Goal: Task Accomplishment & Management: Use online tool/utility

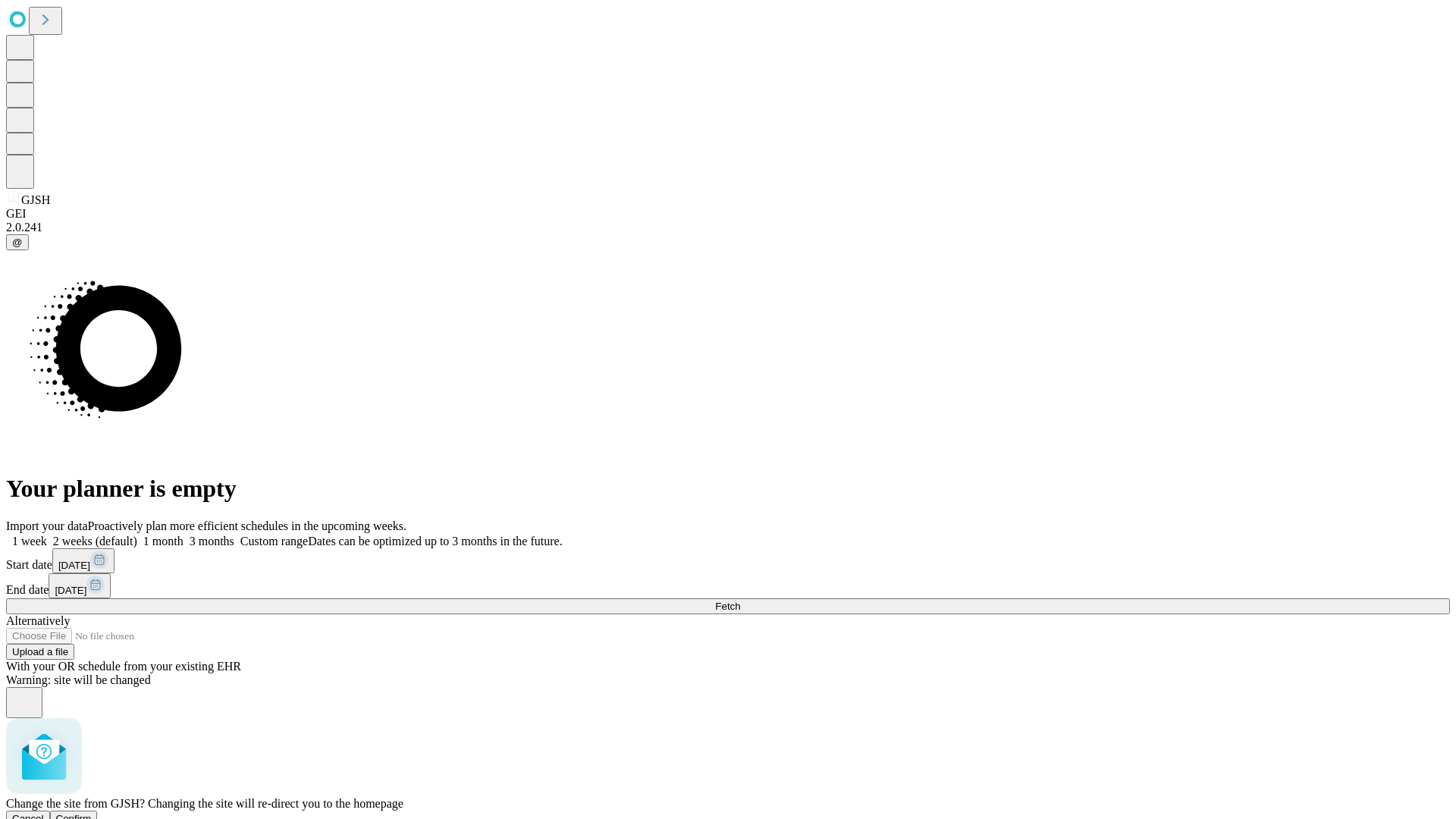
click at [92, 813] on span "Confirm" at bounding box center [74, 818] width 36 height 11
click at [137, 534] on label "2 weeks (default)" at bounding box center [92, 540] width 91 height 13
click at [740, 601] on span "Fetch" at bounding box center [727, 606] width 25 height 11
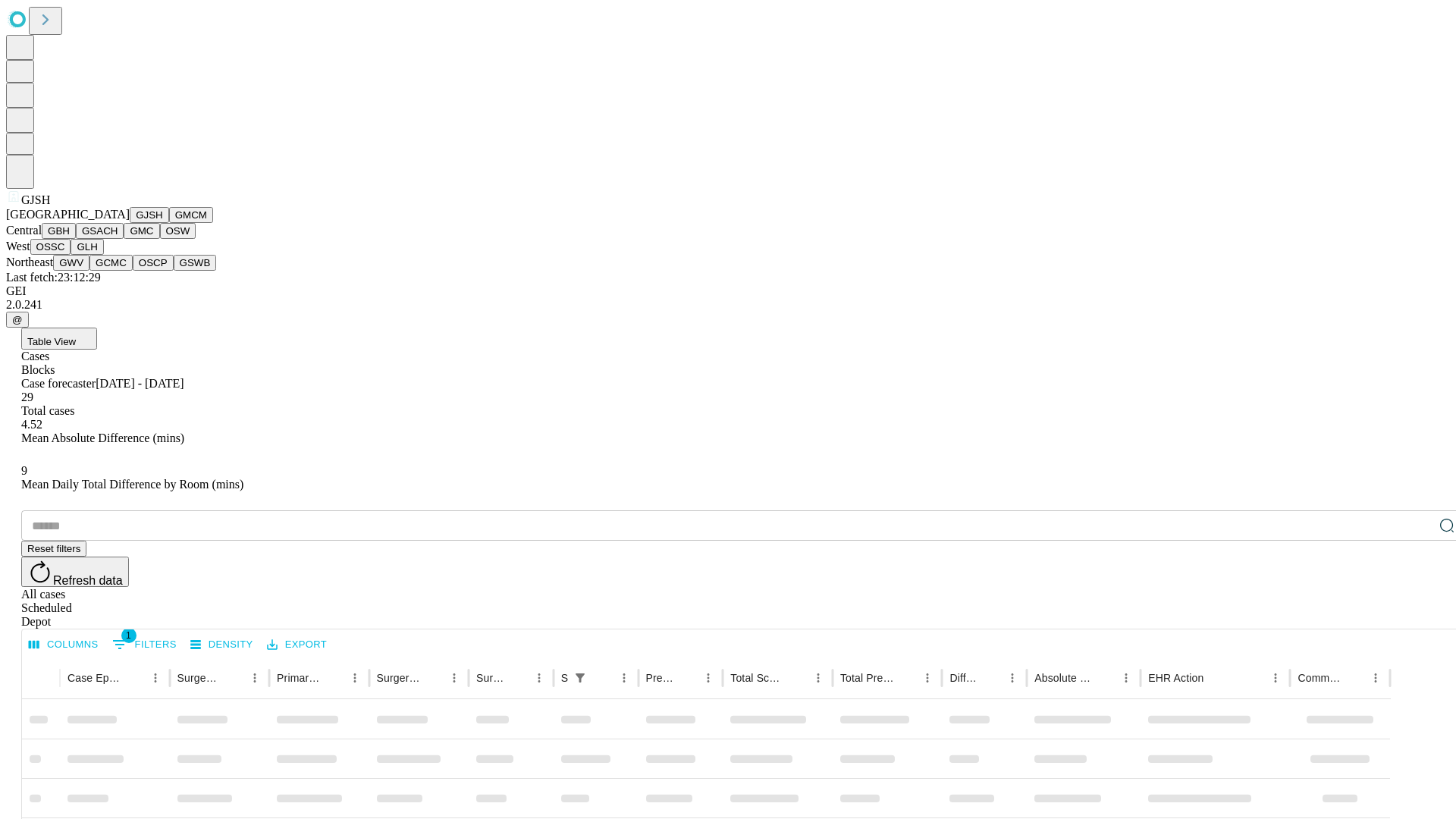
click at [169, 223] on button "GMCM" at bounding box center [191, 215] width 44 height 16
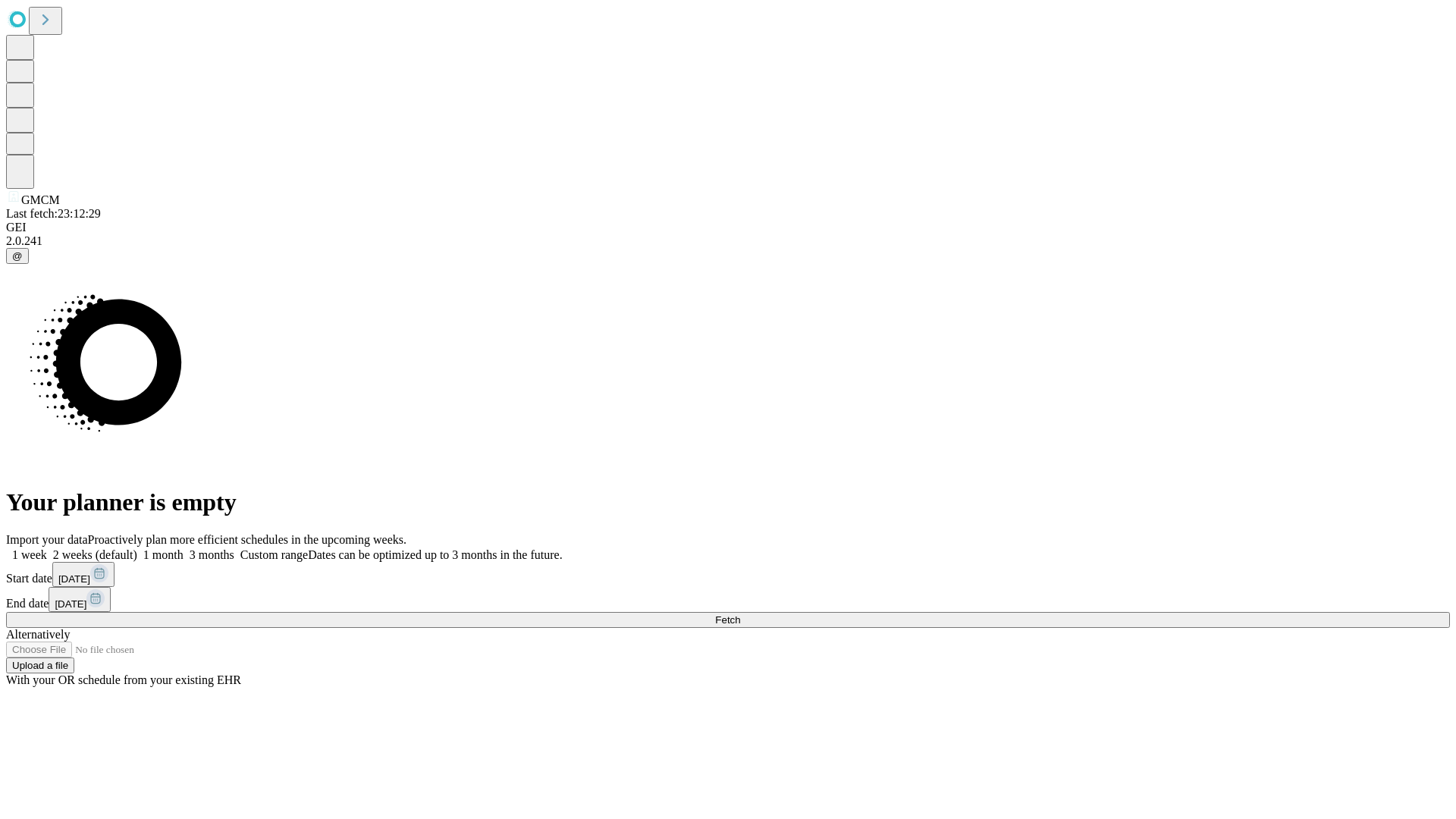
click at [137, 548] on label "2 weeks (default)" at bounding box center [92, 554] width 91 height 13
click at [740, 614] on span "Fetch" at bounding box center [727, 620] width 25 height 11
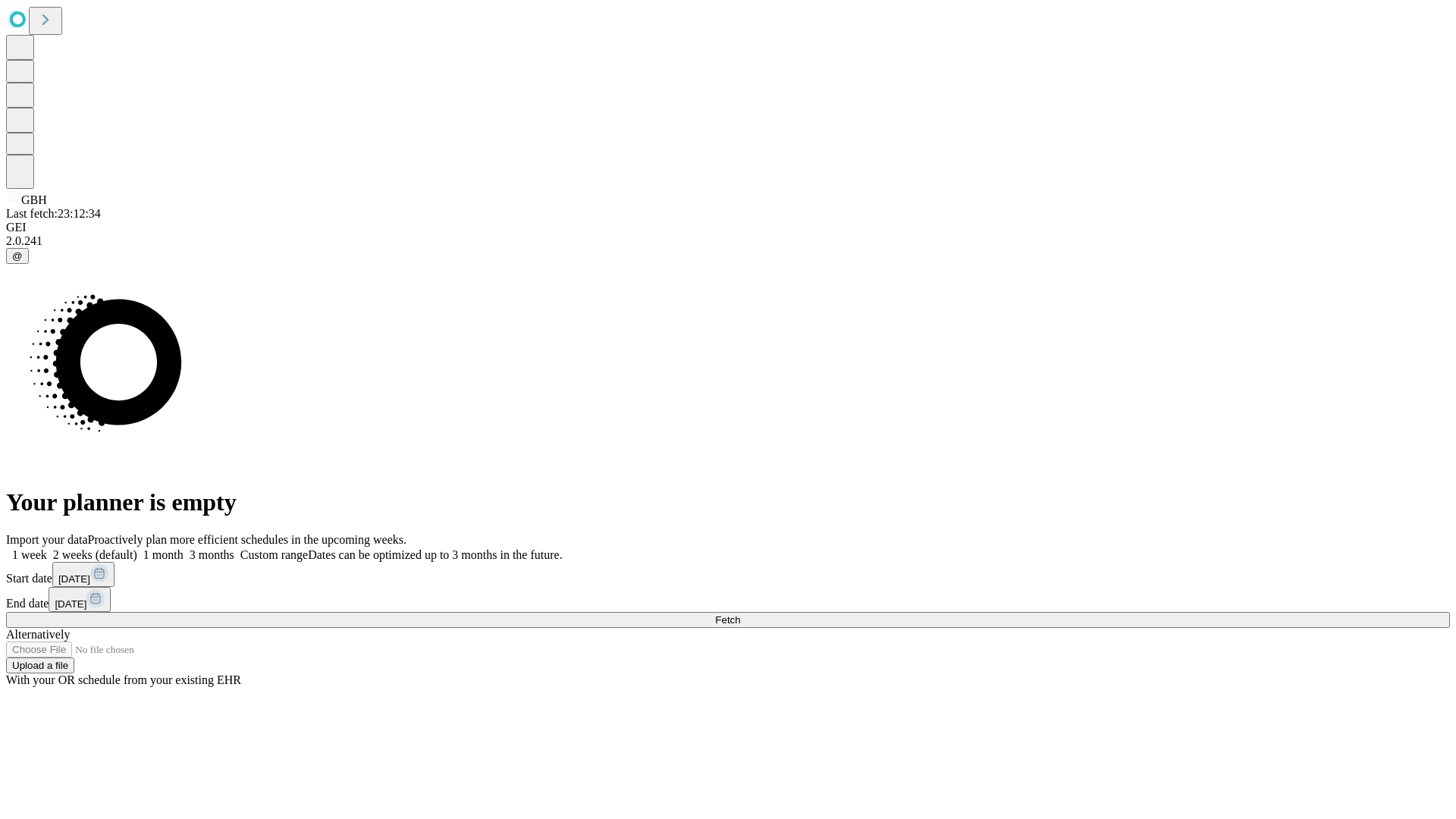
click at [137, 548] on label "2 weeks (default)" at bounding box center [92, 554] width 91 height 13
click at [740, 614] on span "Fetch" at bounding box center [727, 620] width 25 height 11
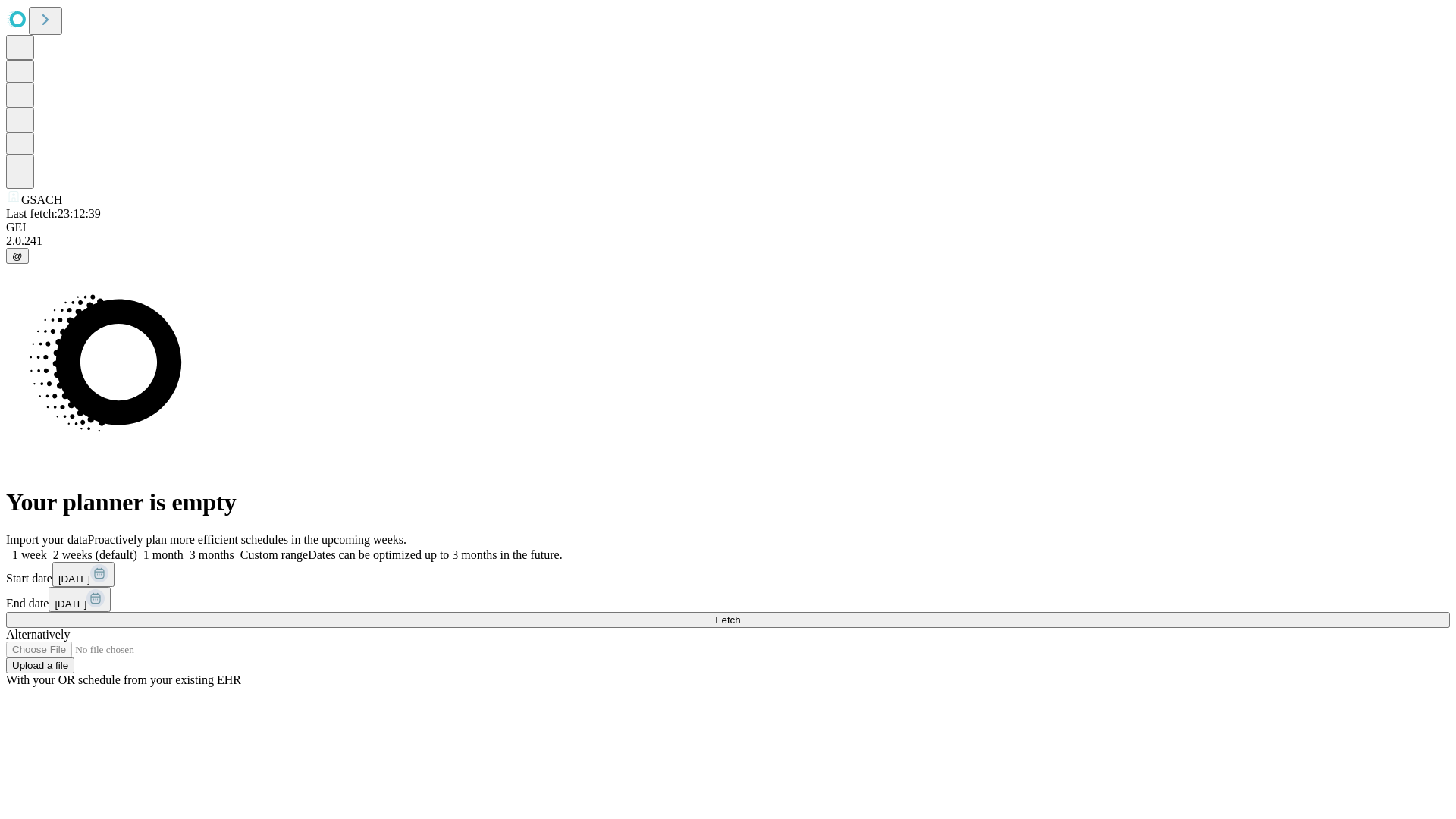
click at [137, 548] on label "2 weeks (default)" at bounding box center [92, 554] width 91 height 13
click at [740, 614] on span "Fetch" at bounding box center [727, 620] width 25 height 11
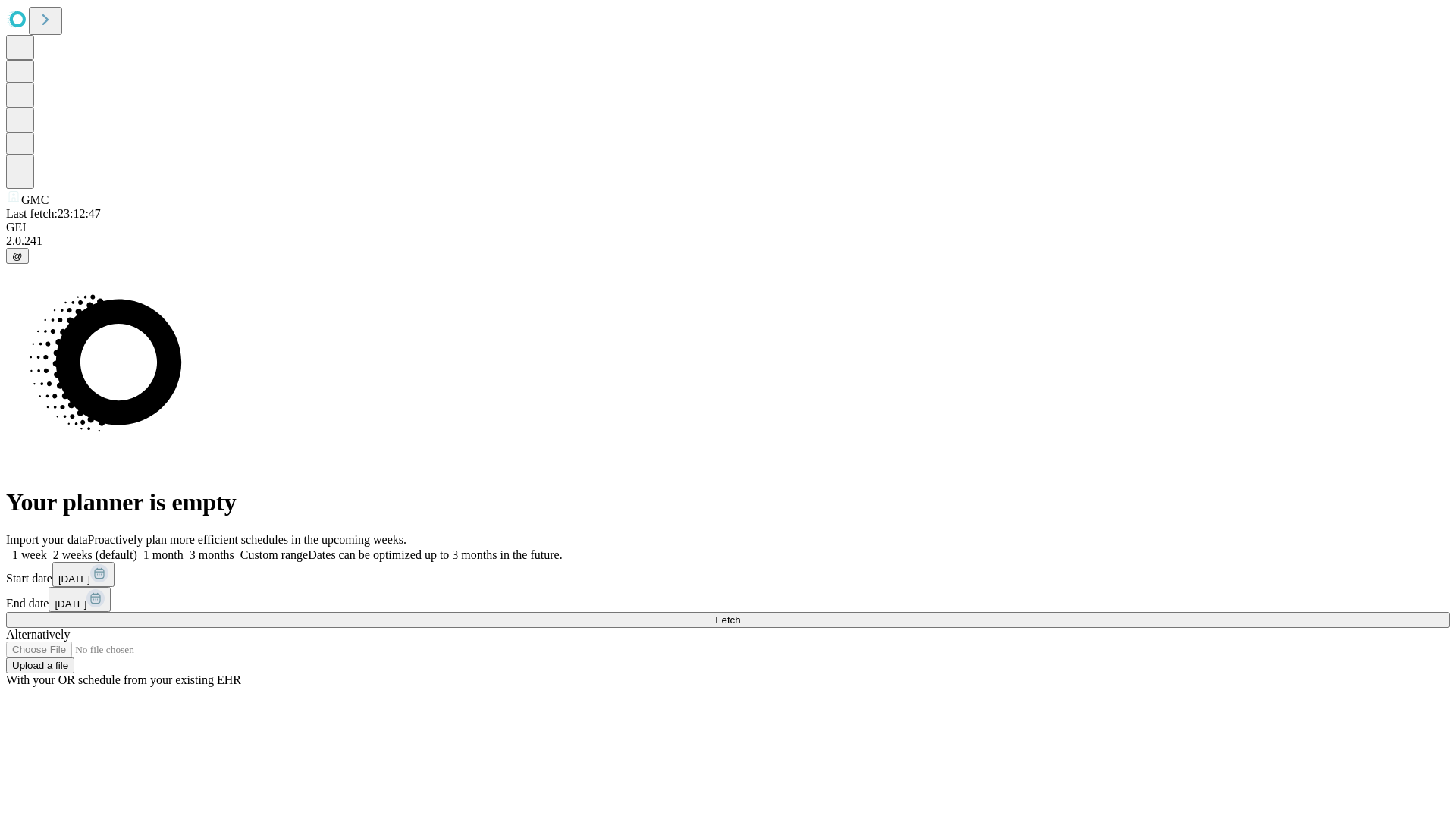
click at [137, 548] on label "2 weeks (default)" at bounding box center [92, 554] width 91 height 13
click at [740, 614] on span "Fetch" at bounding box center [727, 620] width 25 height 11
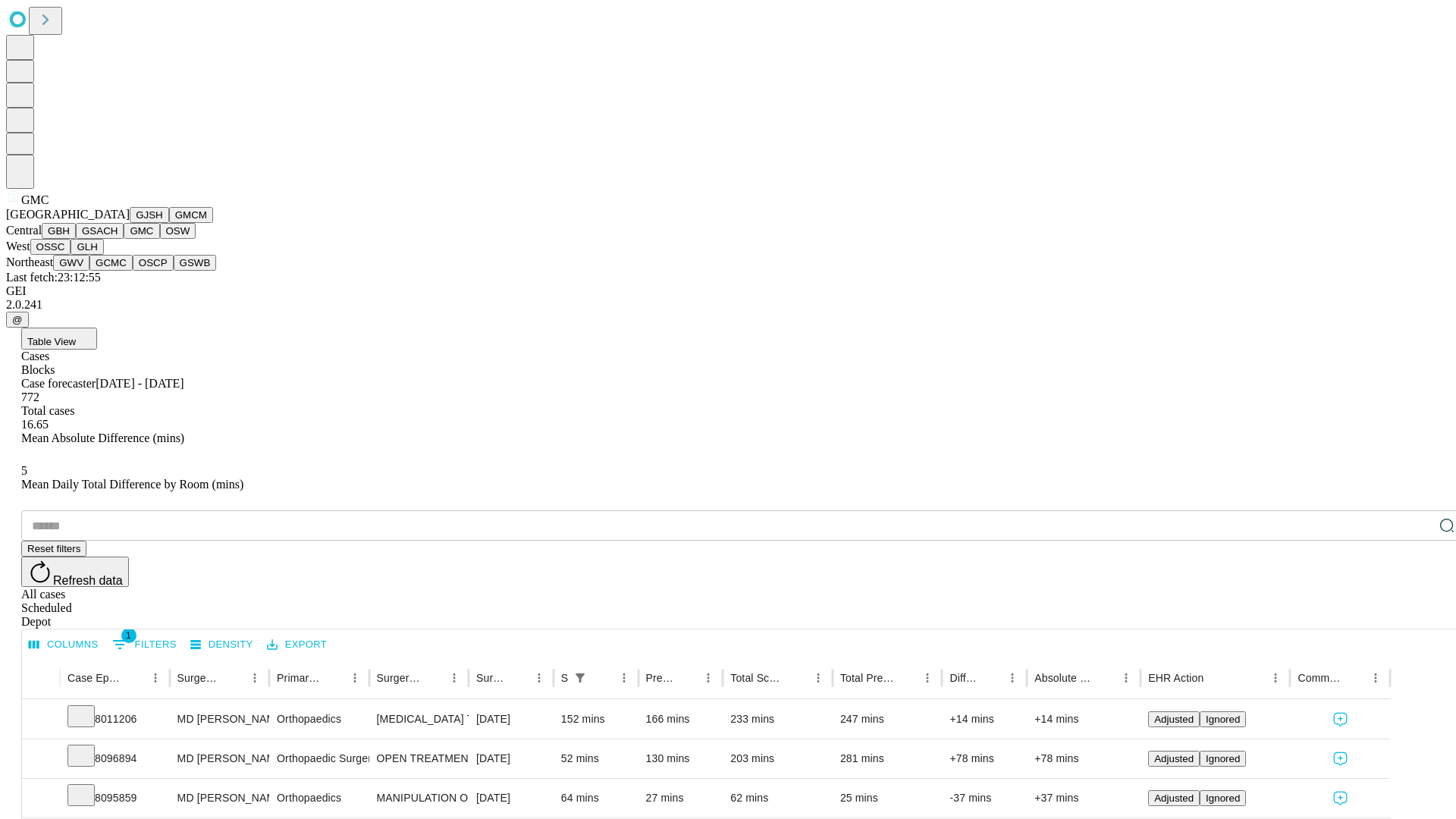
click at [160, 239] on button "OSW" at bounding box center [178, 231] width 37 height 16
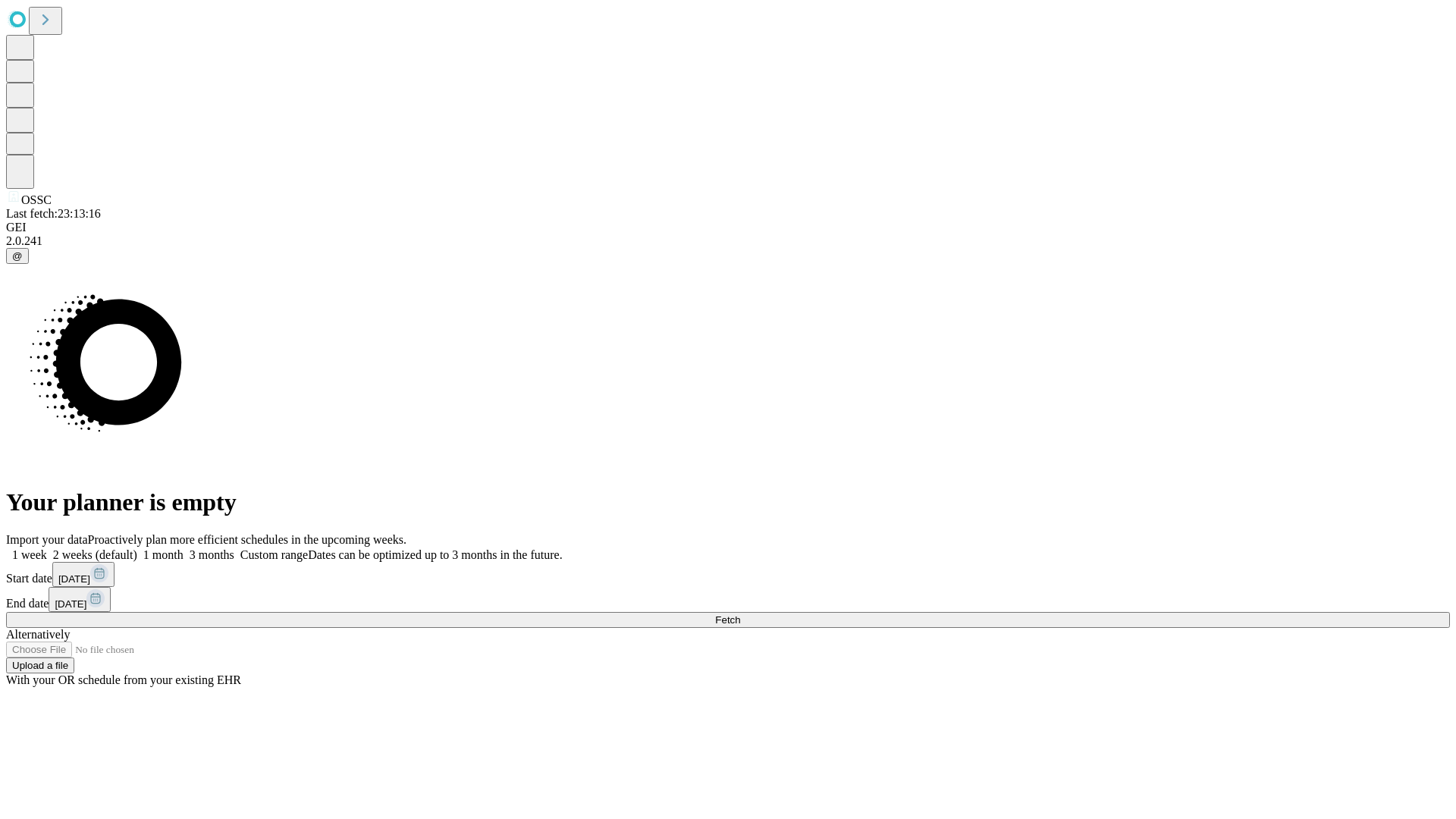
click at [740, 614] on span "Fetch" at bounding box center [727, 620] width 25 height 11
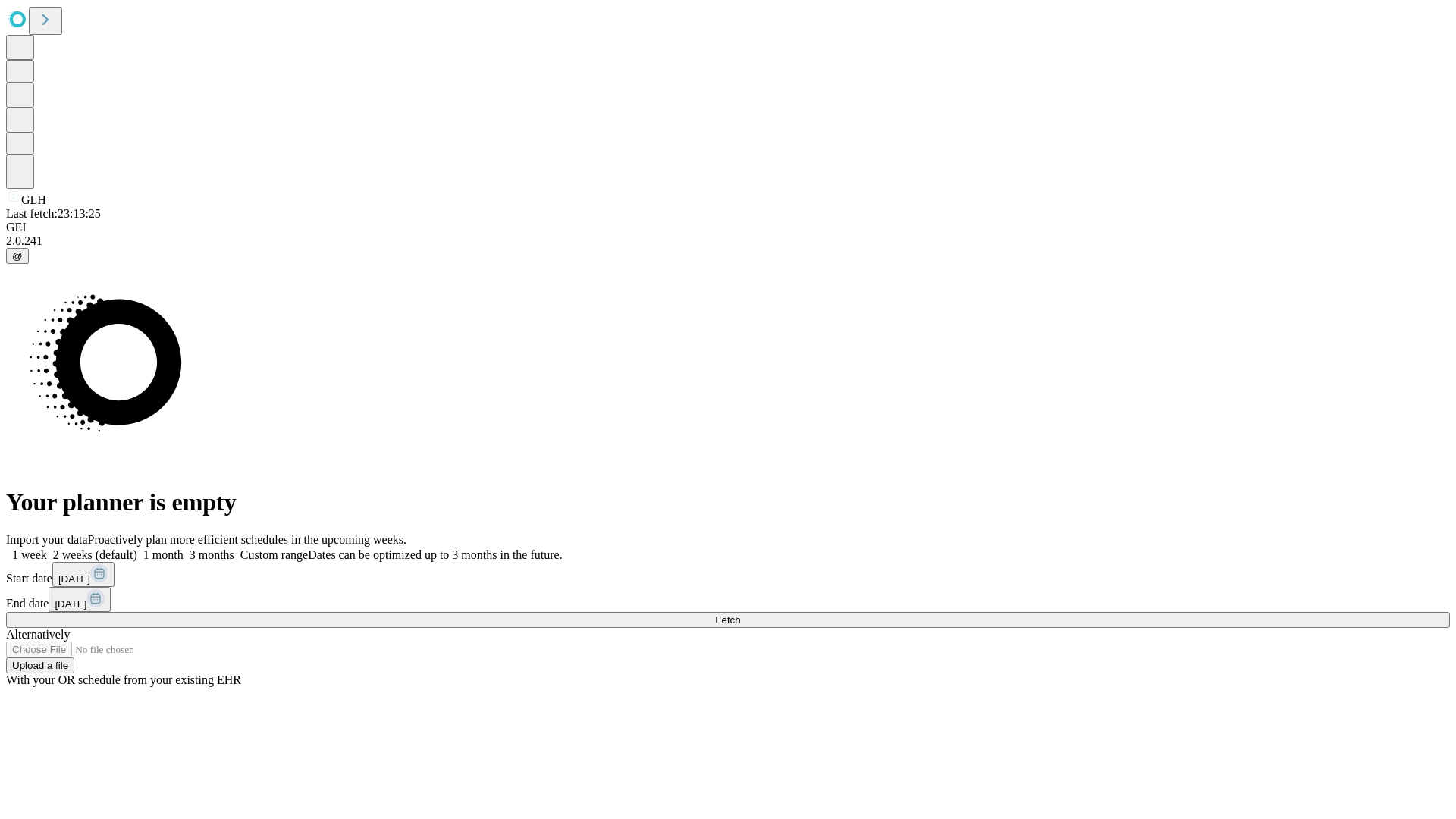
click at [137, 548] on label "2 weeks (default)" at bounding box center [92, 554] width 91 height 13
click at [740, 614] on span "Fetch" at bounding box center [727, 620] width 25 height 11
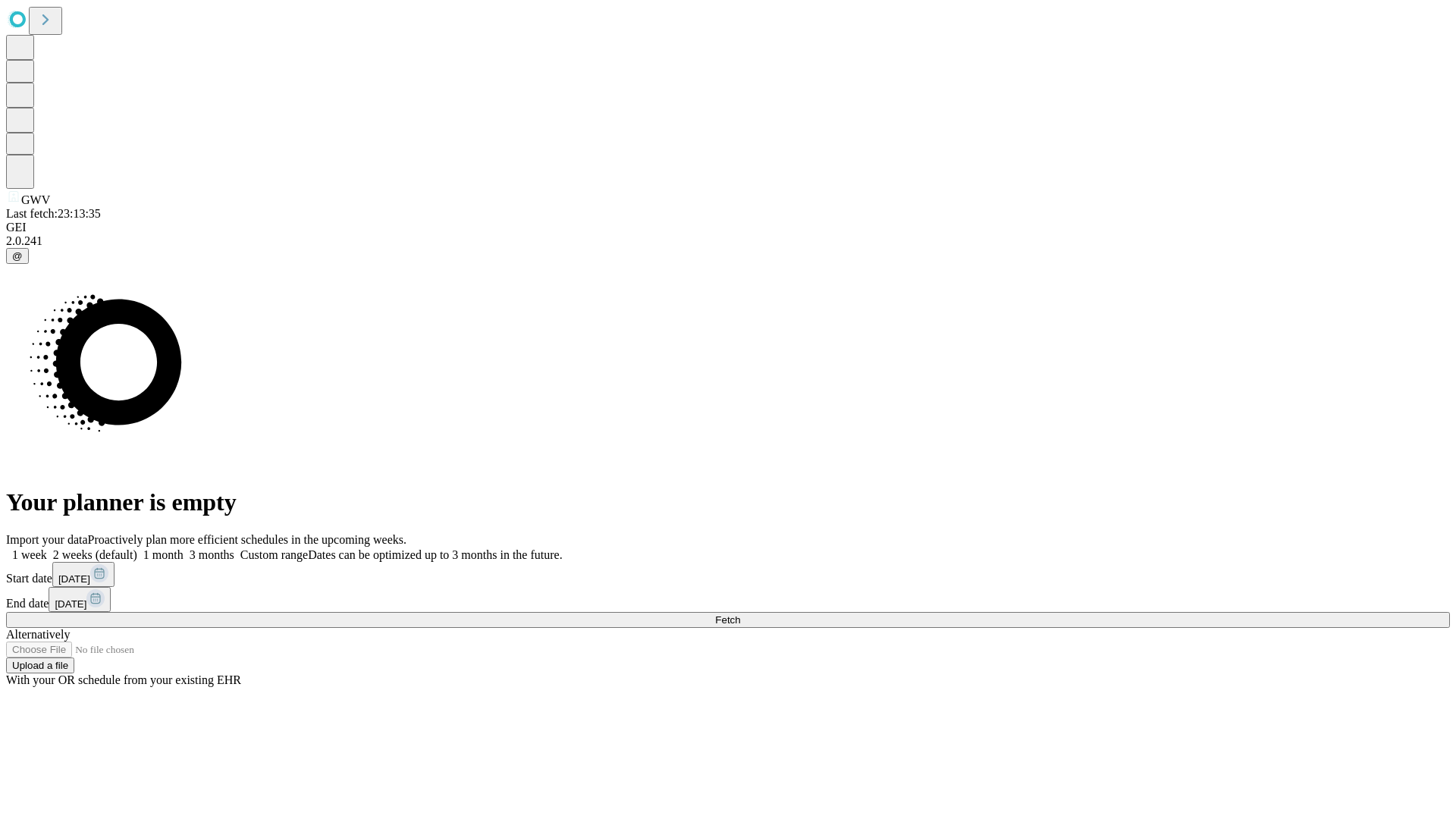
click at [137, 548] on label "2 weeks (default)" at bounding box center [92, 554] width 91 height 13
click at [740, 614] on span "Fetch" at bounding box center [727, 620] width 25 height 11
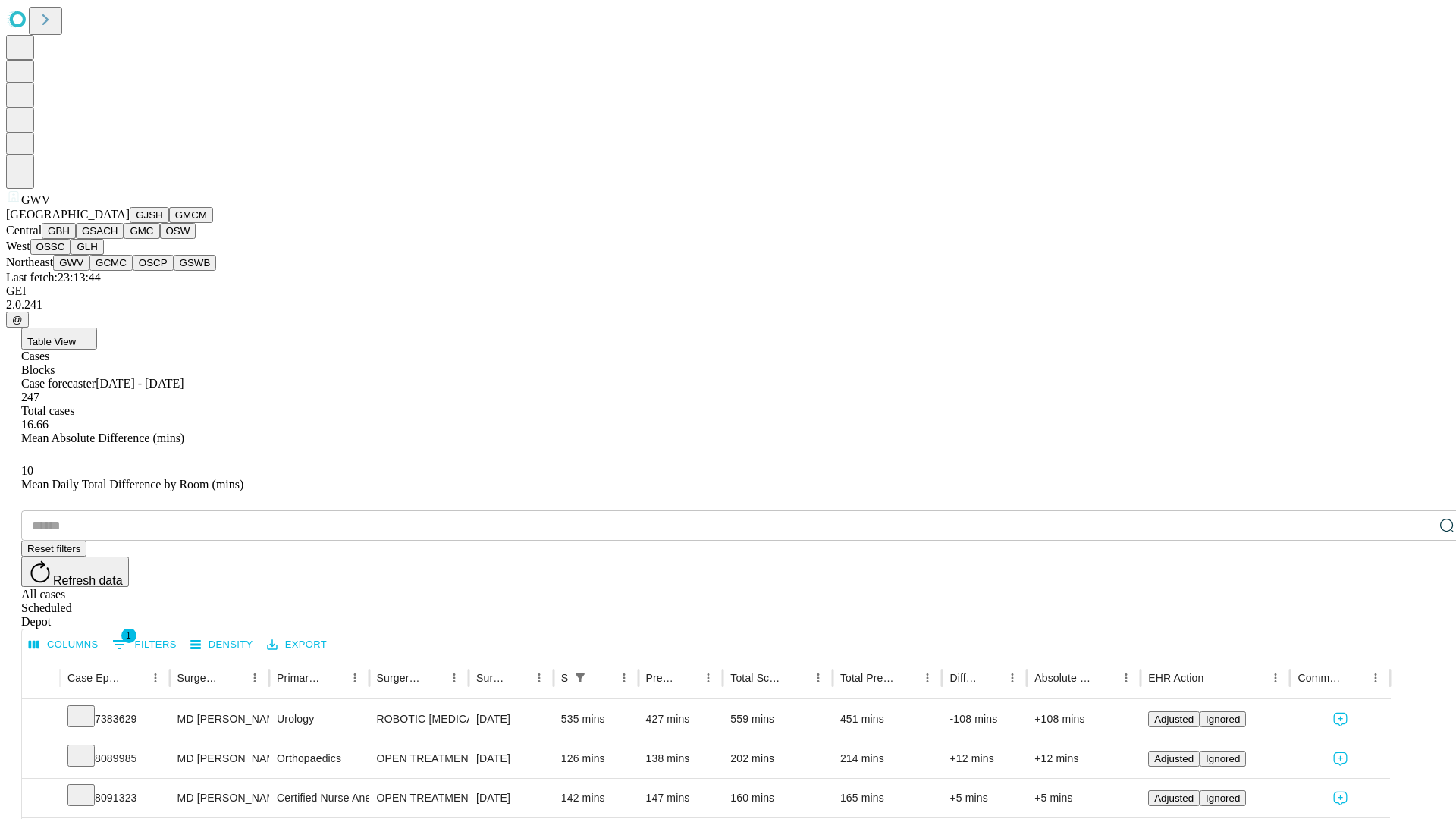
click at [117, 271] on button "GCMC" at bounding box center [111, 263] width 43 height 16
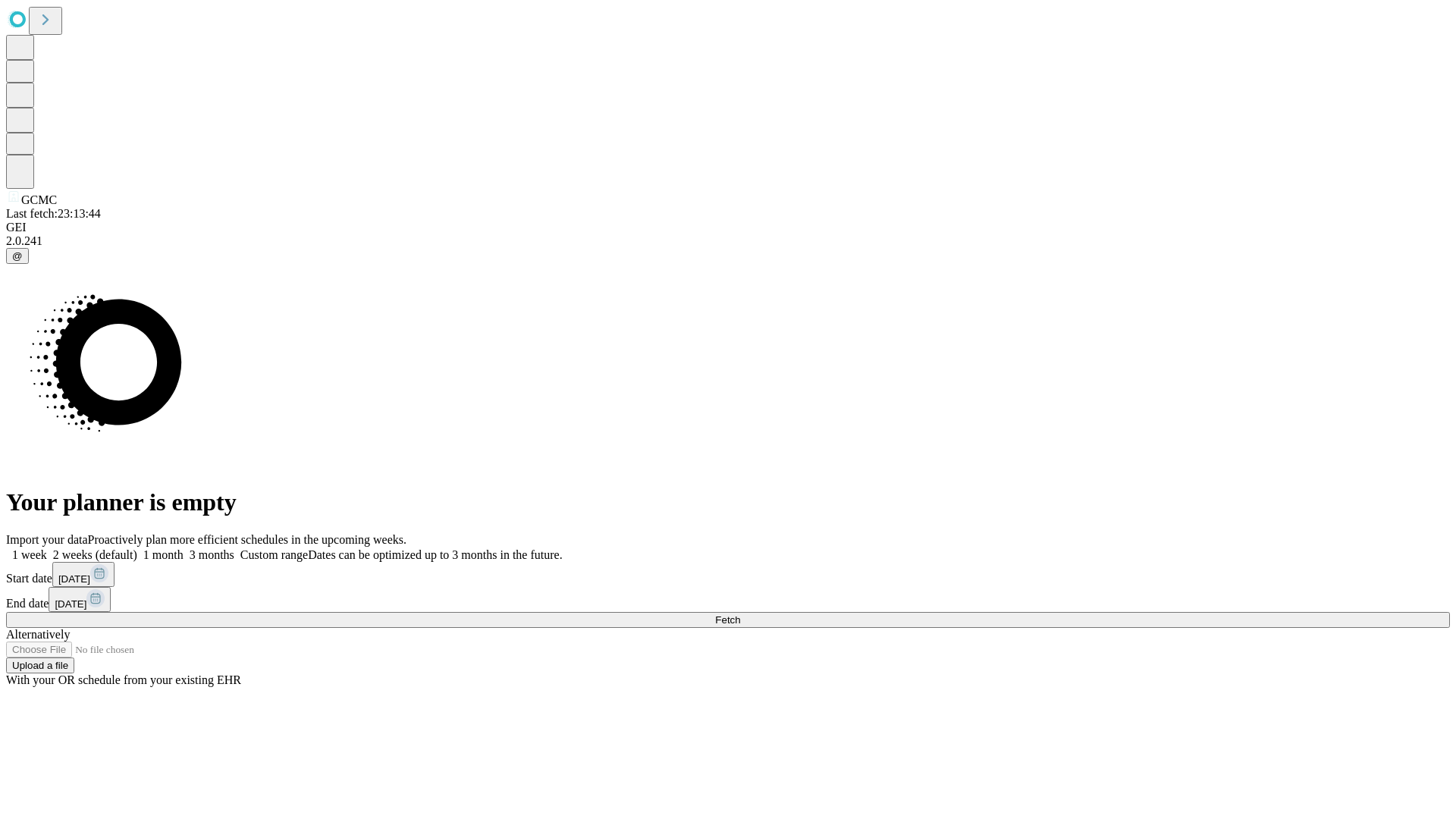
click at [740, 614] on span "Fetch" at bounding box center [727, 620] width 25 height 11
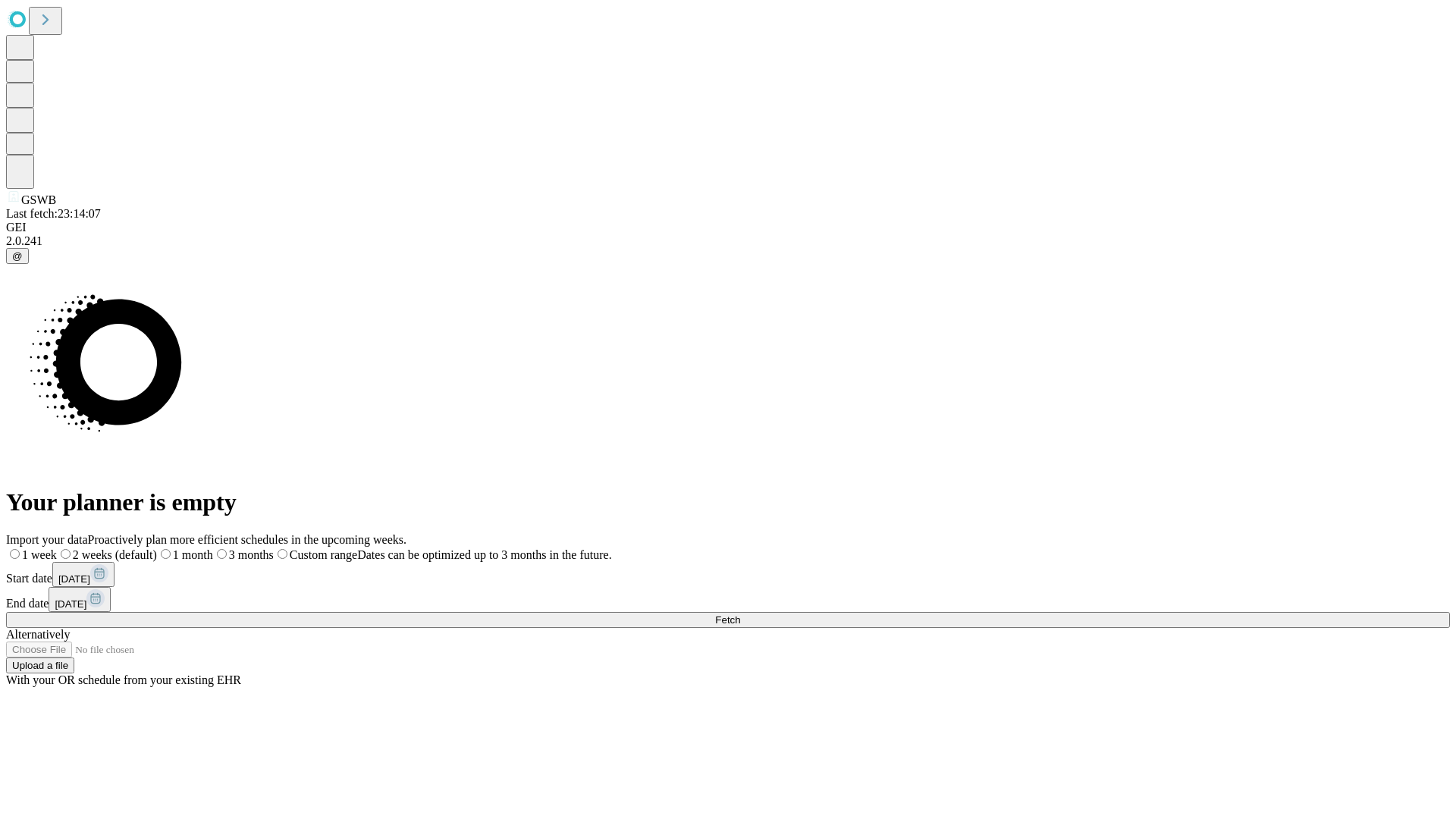
click at [157, 548] on label "2 weeks (default)" at bounding box center [107, 554] width 100 height 13
click at [740, 614] on span "Fetch" at bounding box center [727, 620] width 25 height 11
